Goal: Transaction & Acquisition: Purchase product/service

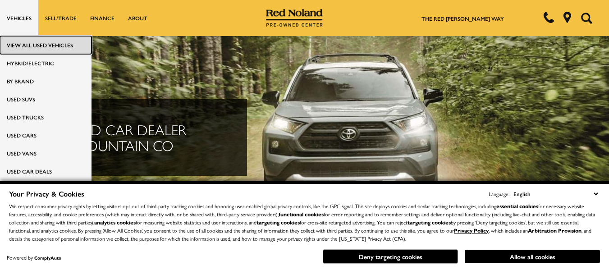
click at [32, 43] on link "View All Used Vehicles" at bounding box center [46, 45] width 92 height 18
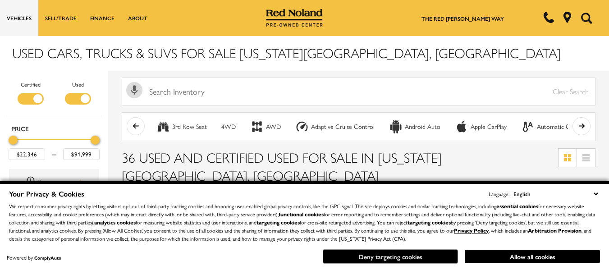
click at [400, 257] on button "Deny targeting cookies" at bounding box center [390, 256] width 135 height 14
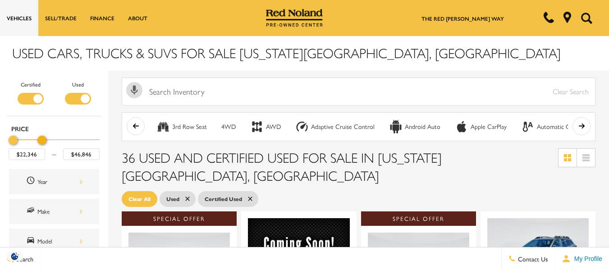
drag, startPoint x: 94, startPoint y: 140, endPoint x: 41, endPoint y: 138, distance: 53.2
click at [41, 138] on div "Maximum Price" at bounding box center [41, 140] width 9 height 9
drag, startPoint x: 14, startPoint y: 138, endPoint x: 0, endPoint y: 138, distance: 14.4
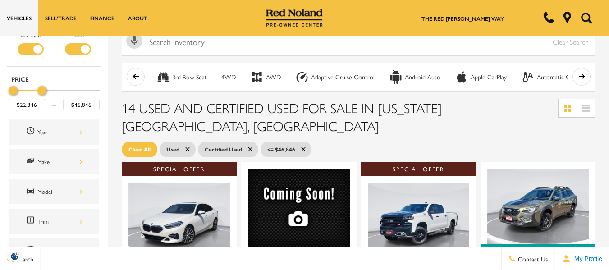
scroll to position [45, 0]
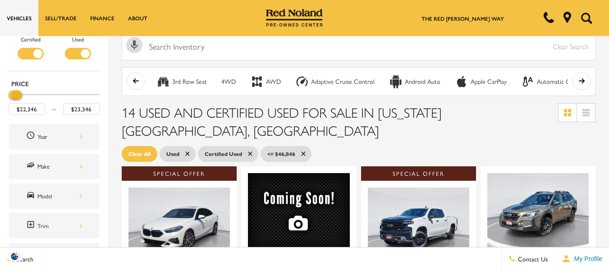
type input "$22,846"
drag, startPoint x: 44, startPoint y: 95, endPoint x: 5, endPoint y: 96, distance: 38.3
click at [5, 96] on div "Certified Used Type Price $22,346 $22,846 Year Make Model Trim Features Fueltyp…" at bounding box center [54, 259] width 108 height 467
